Goal: Information Seeking & Learning: Learn about a topic

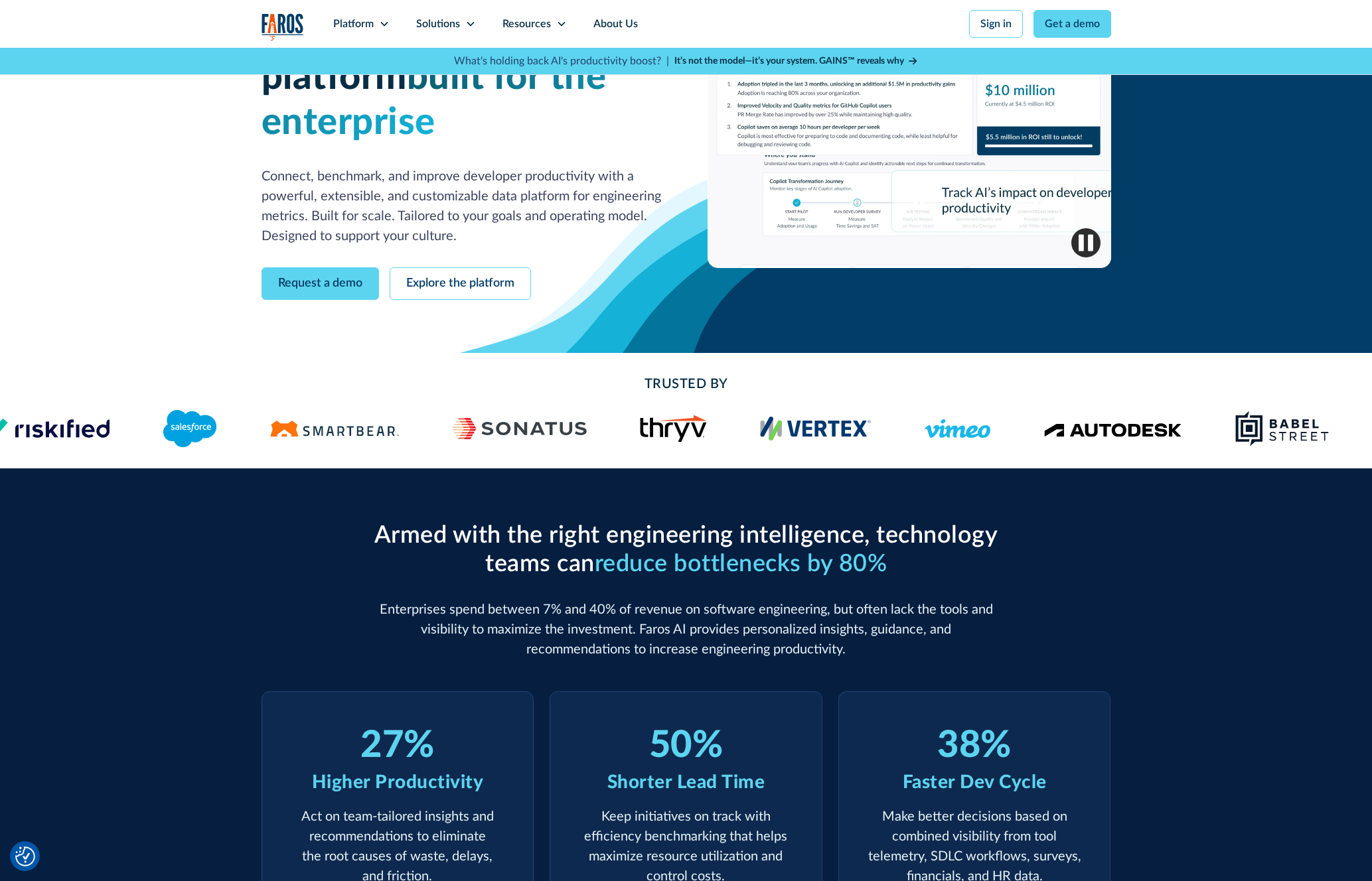
scroll to position [133, 0]
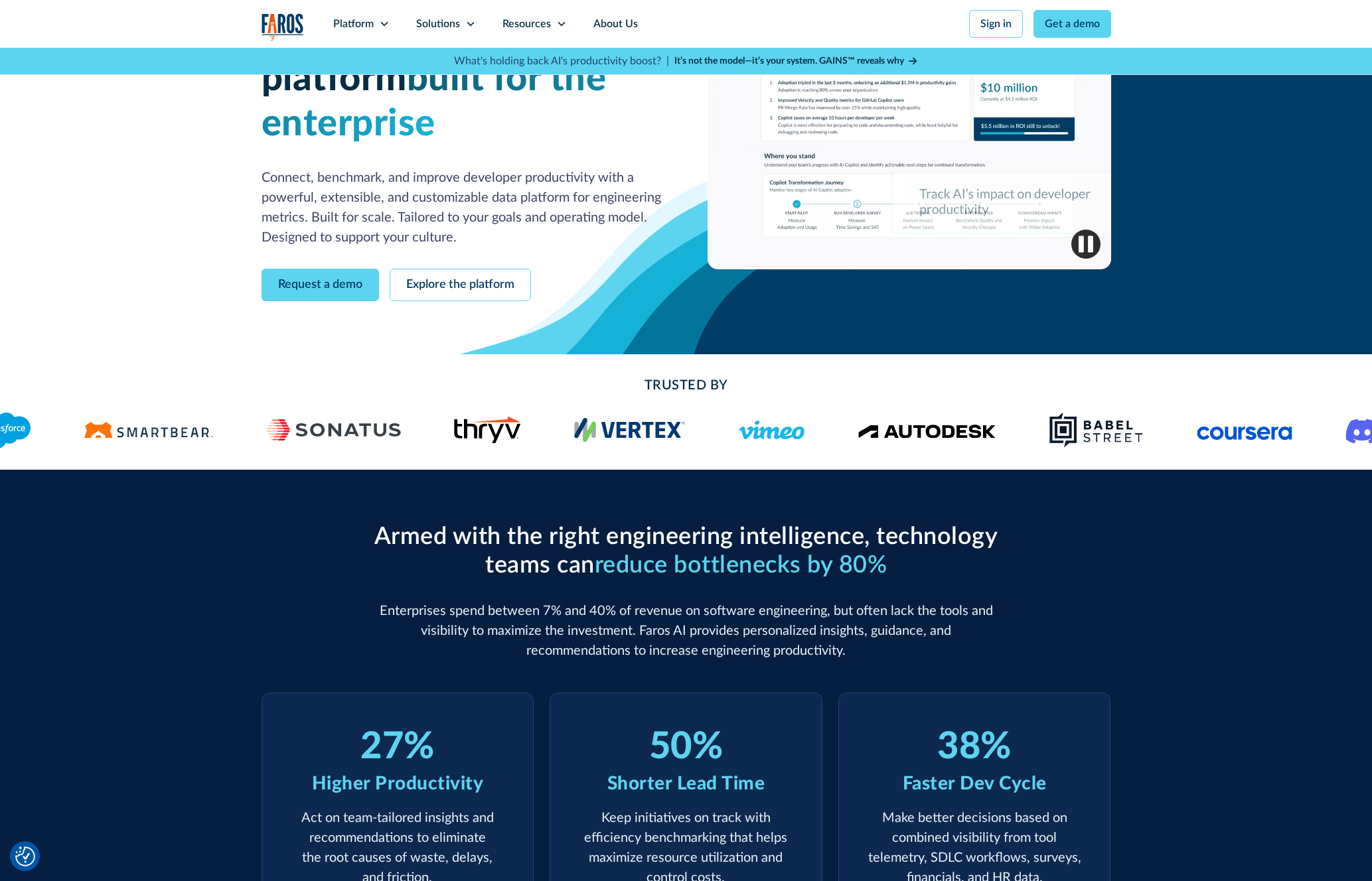
click at [223, 583] on div "Armed with the right engineering intelligence, technology teams can reduce bott…" at bounding box center [686, 722] width 1372 height 505
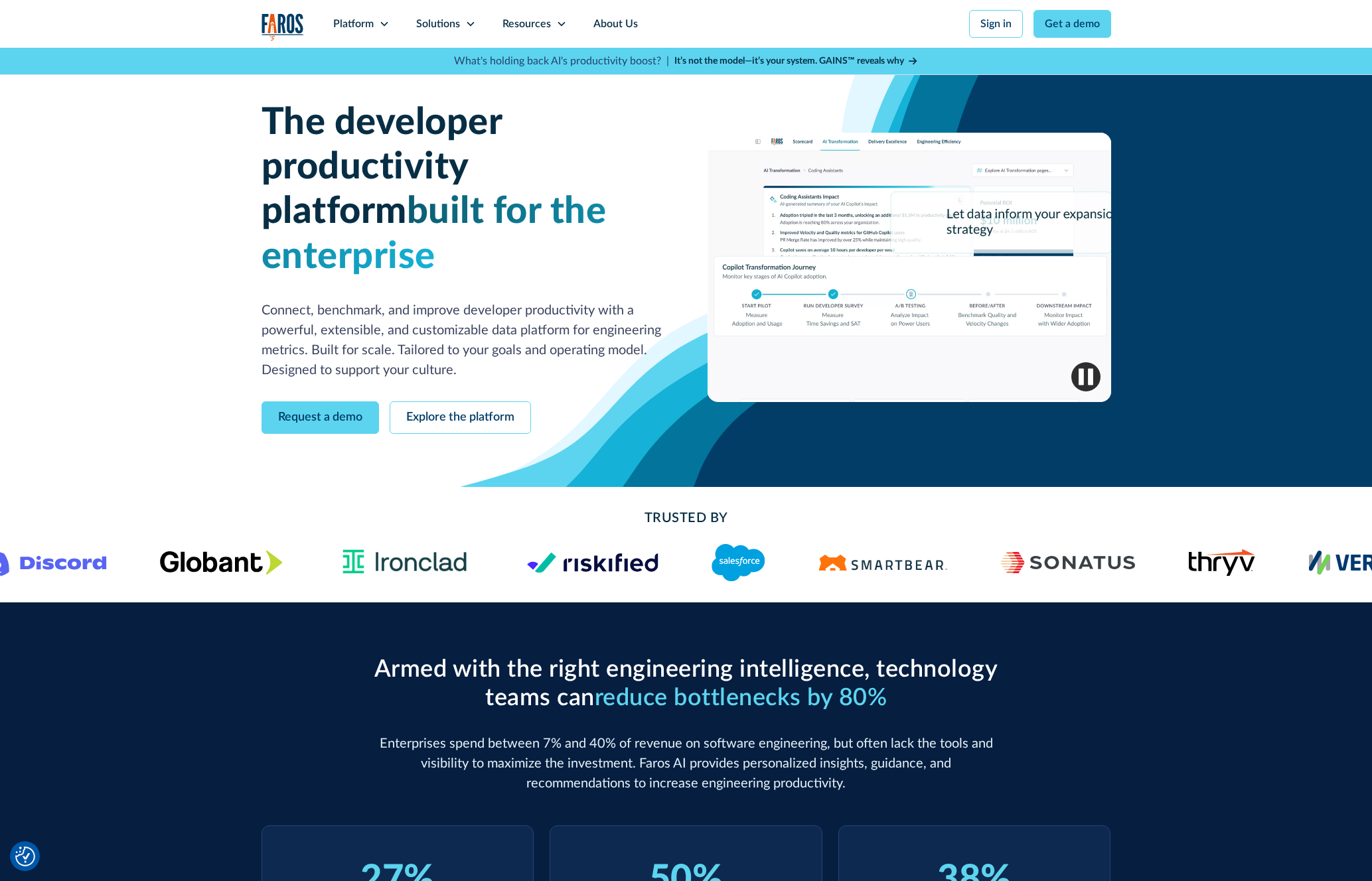
click at [373, 24] on div "Platform" at bounding box center [353, 24] width 40 height 16
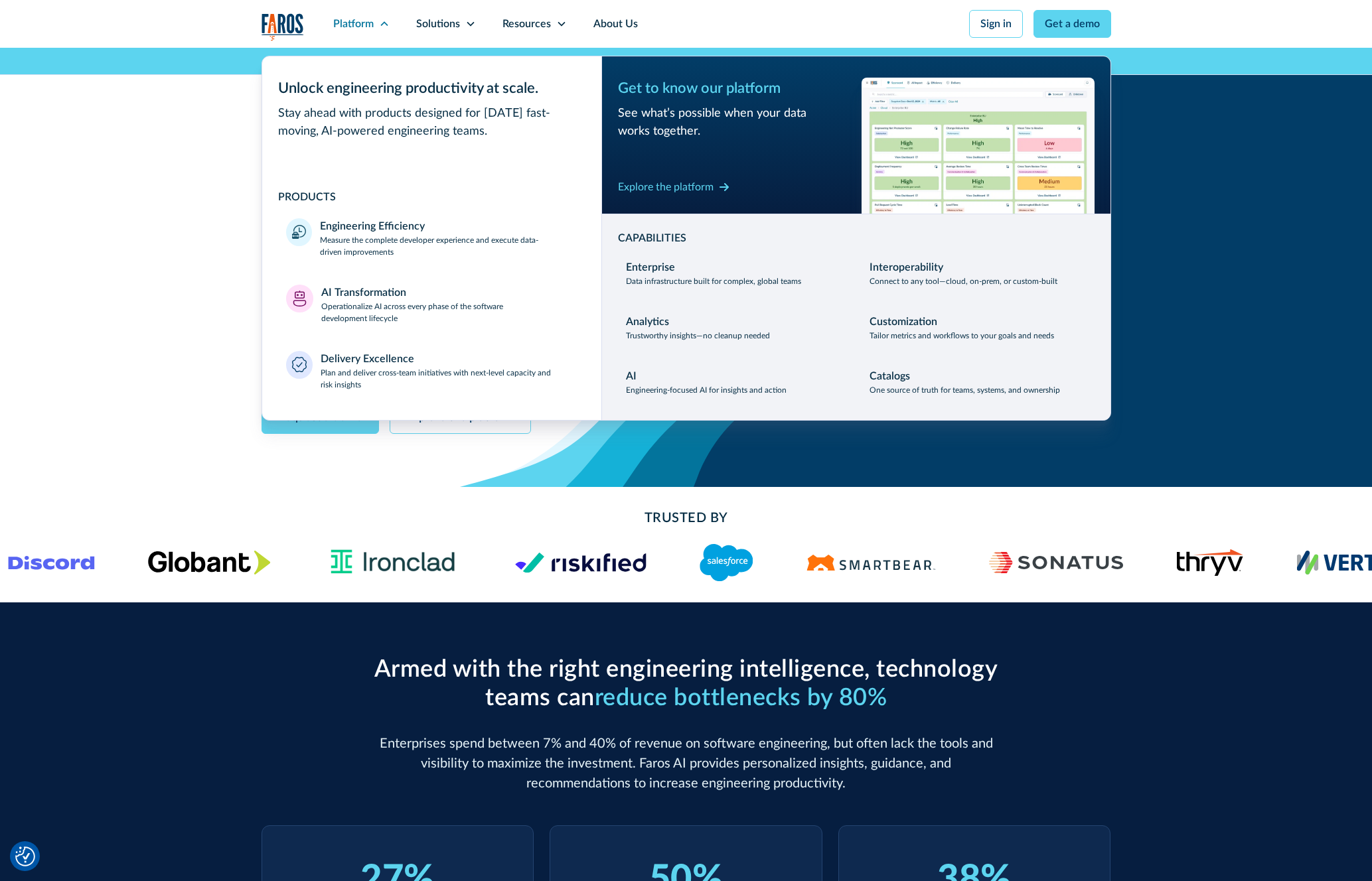
click at [667, 27] on nav "Platform Unlock engineering productivity at scale. Stay ahead with products des…" at bounding box center [715, 24] width 792 height 48
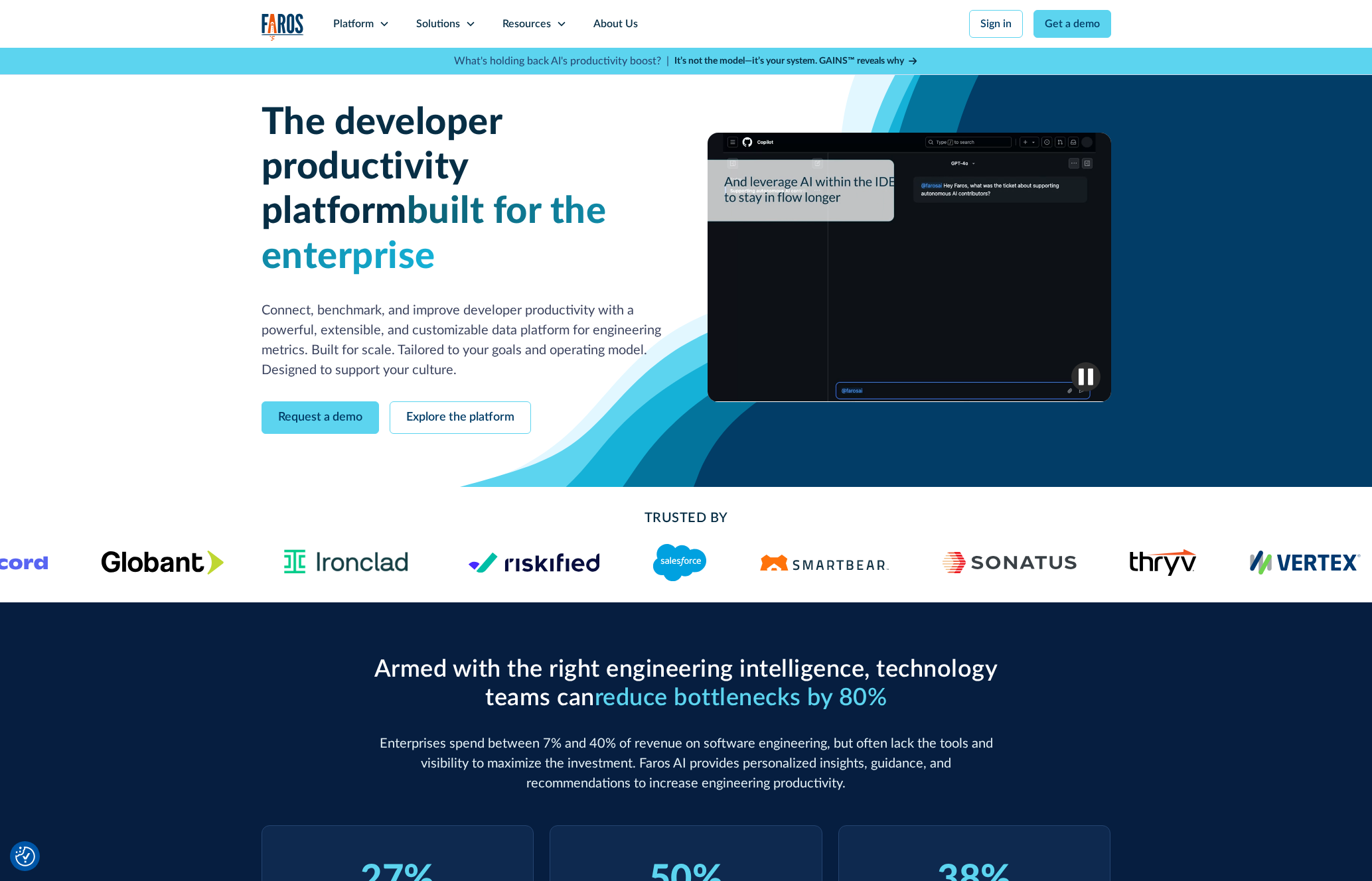
click at [624, 25] on link "About Us" at bounding box center [616, 24] width 71 height 48
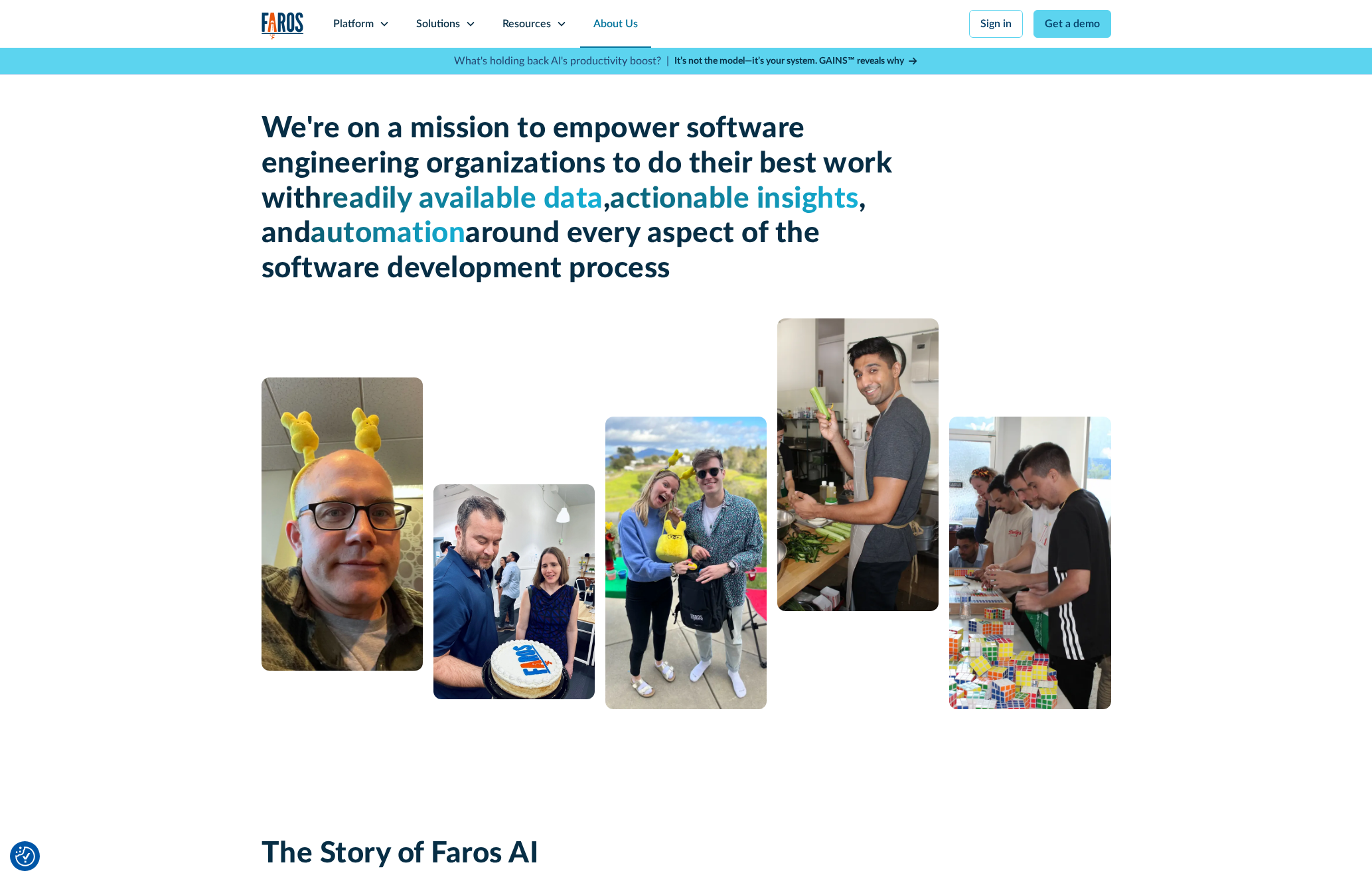
drag, startPoint x: 1183, startPoint y: 520, endPoint x: 1180, endPoint y: 514, distance: 6.7
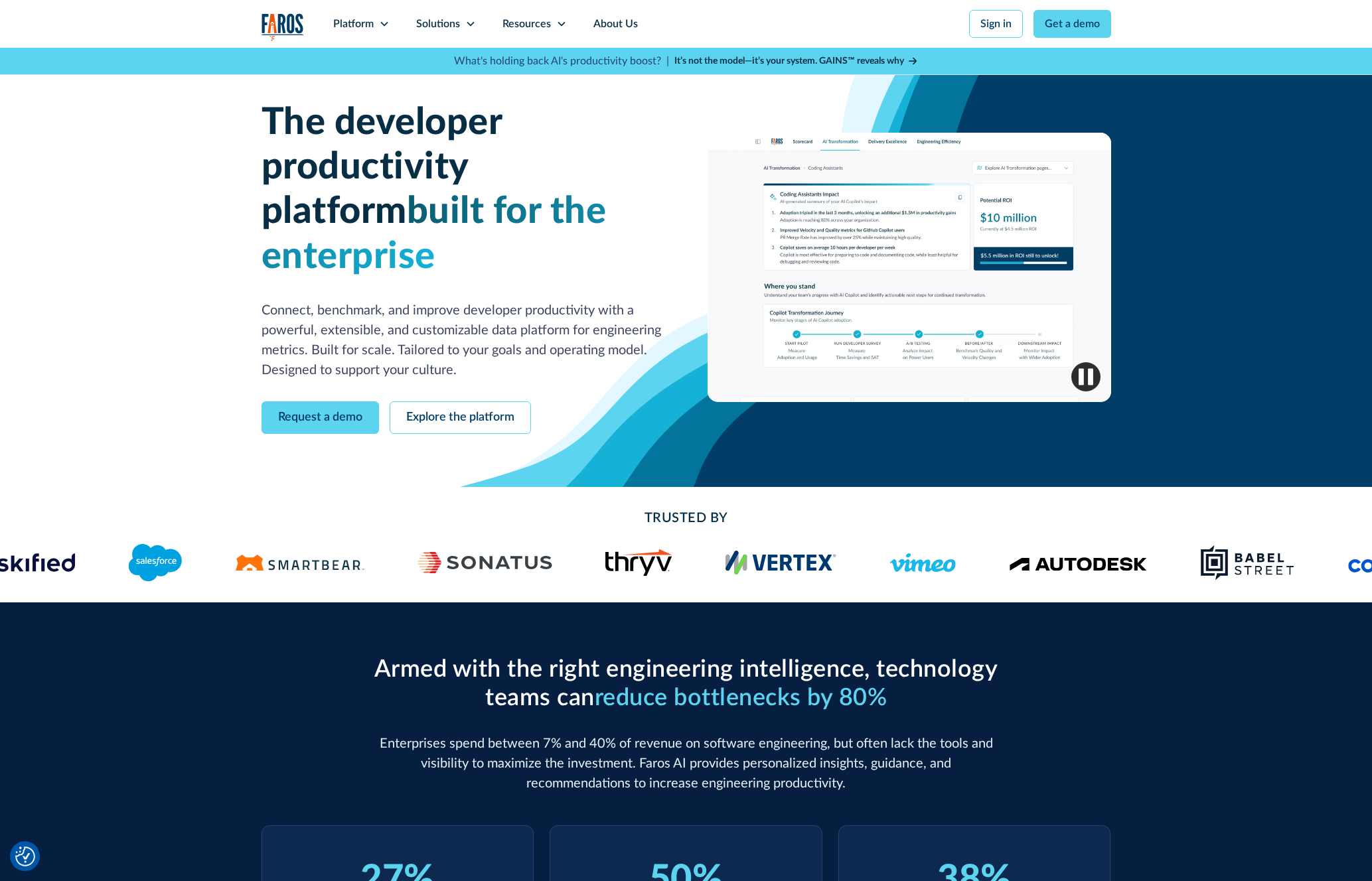
click at [556, 28] on icon at bounding box center [562, 24] width 11 height 11
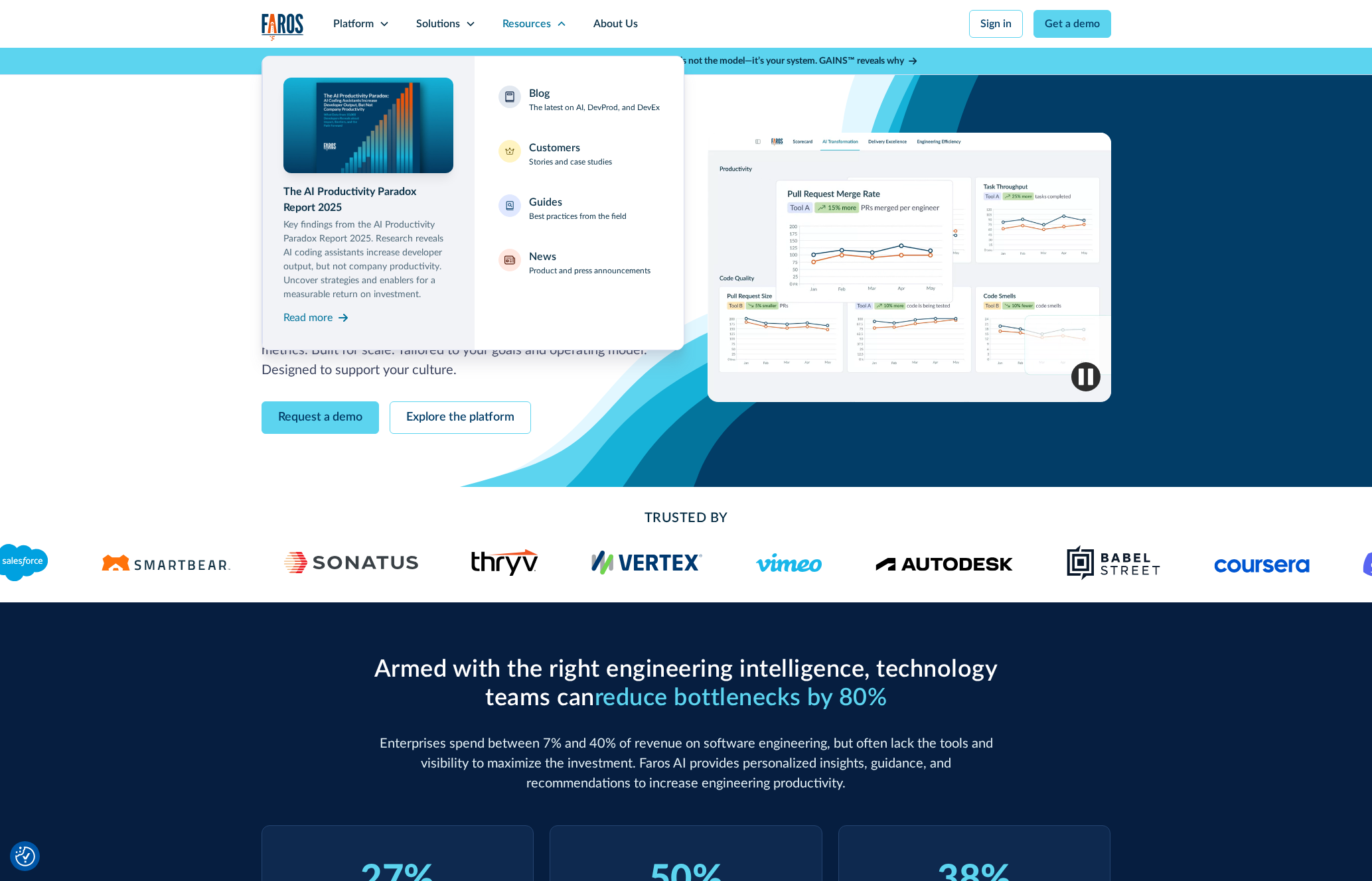
click at [466, 20] on icon at bounding box center [471, 24] width 11 height 11
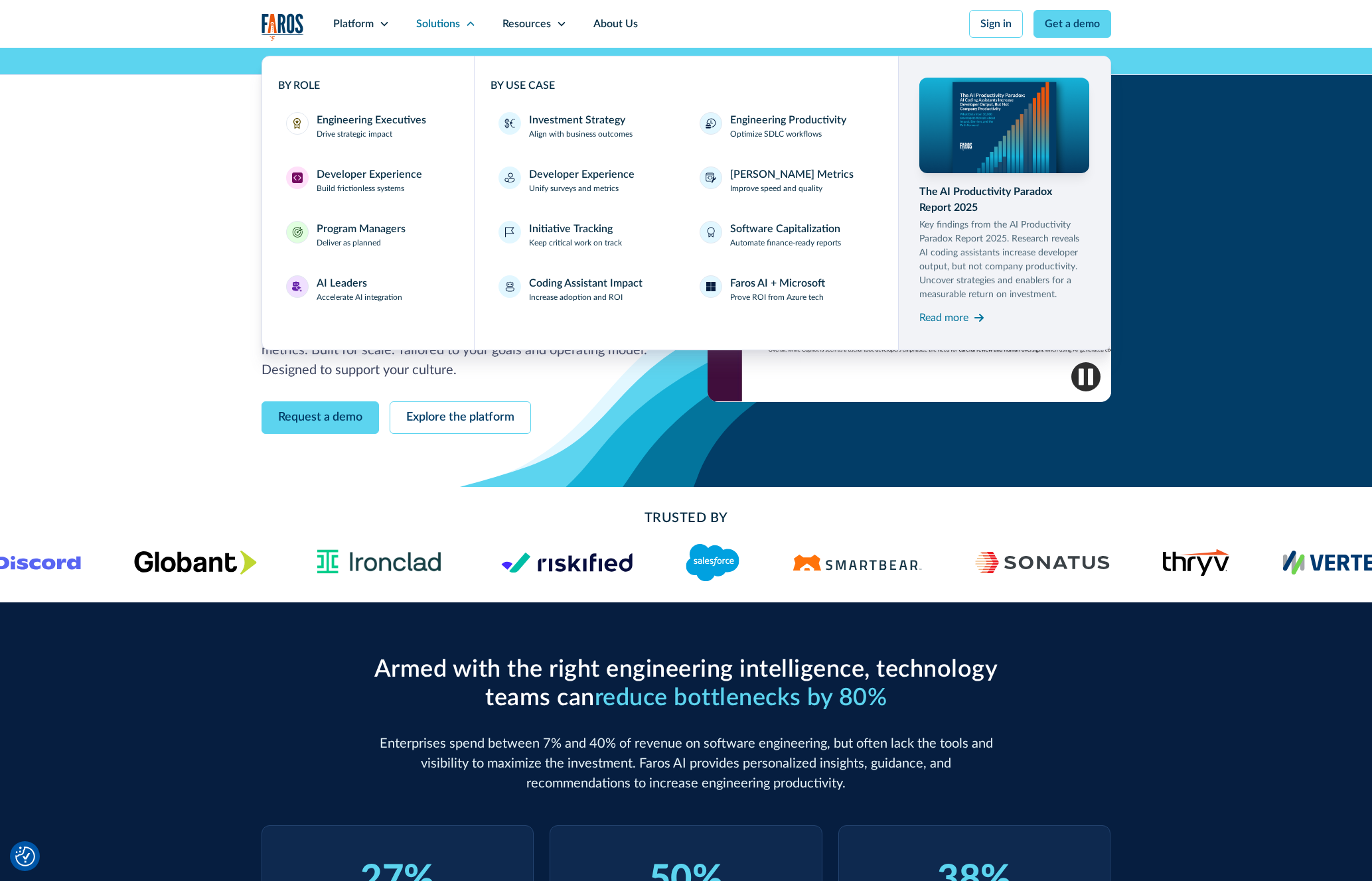
click at [378, 126] on div "Engineering Executives" at bounding box center [371, 120] width 110 height 16
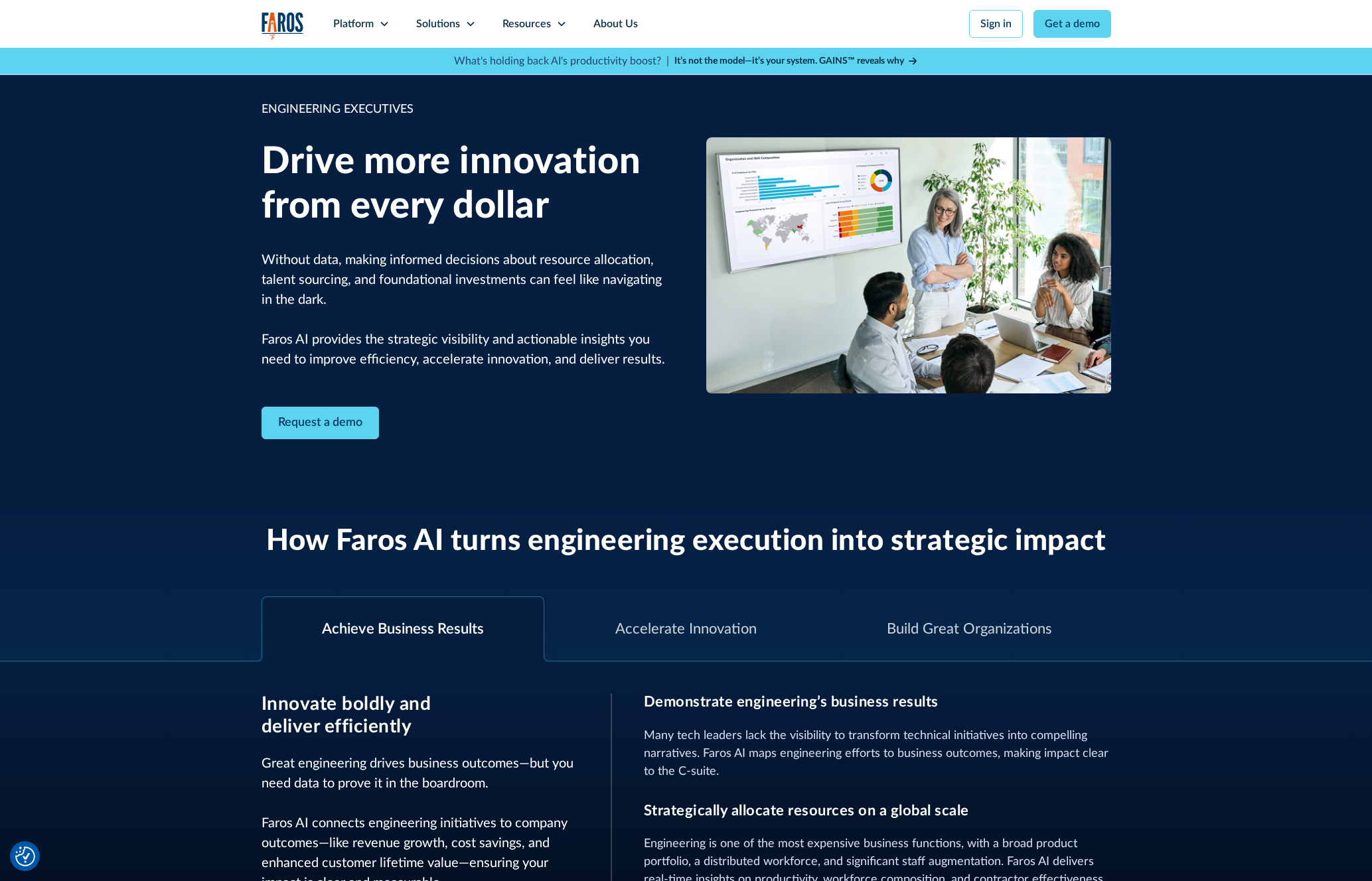
click at [376, 20] on div "Platform" at bounding box center [361, 24] width 83 height 48
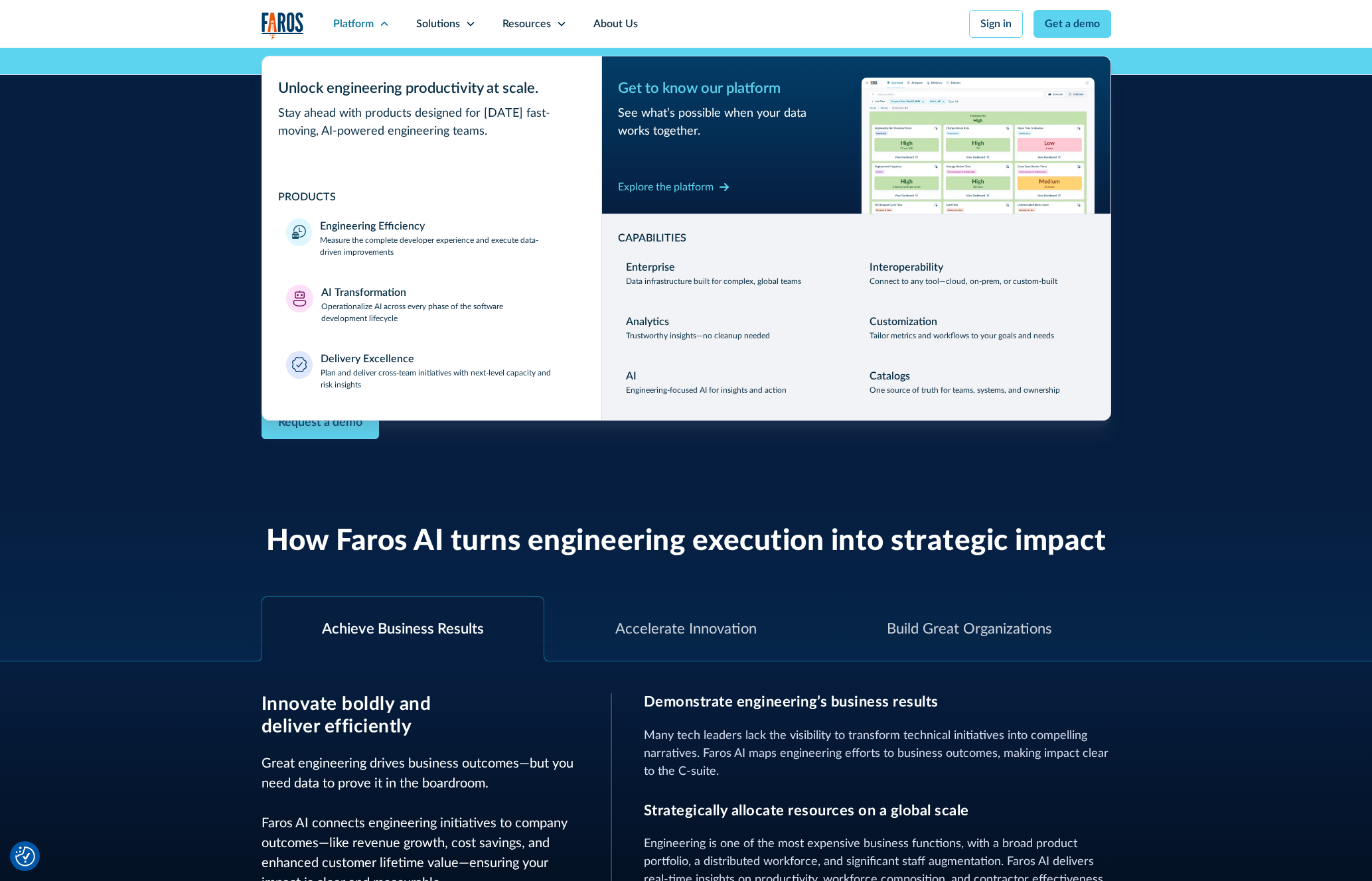
click at [1308, 629] on div "Achieve Business Results Accelerate Innovation Build Great Organizations" at bounding box center [686, 620] width 1372 height 81
